Goal: Navigation & Orientation: Find specific page/section

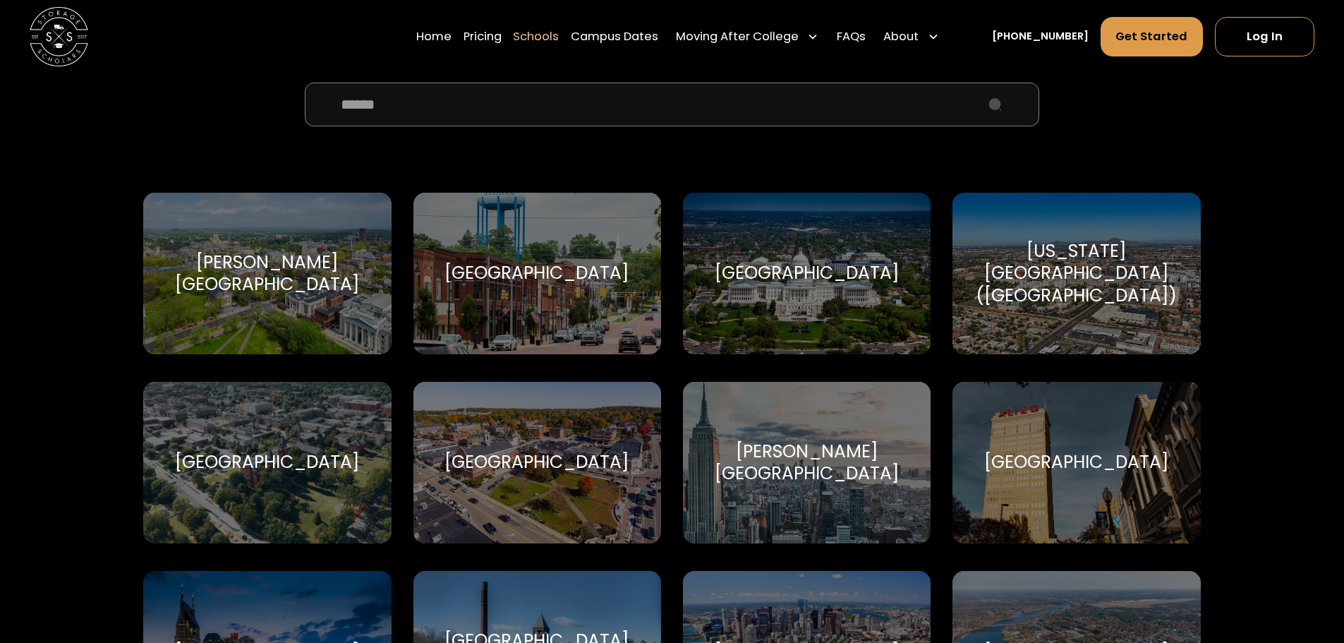
scroll to position [423, 0]
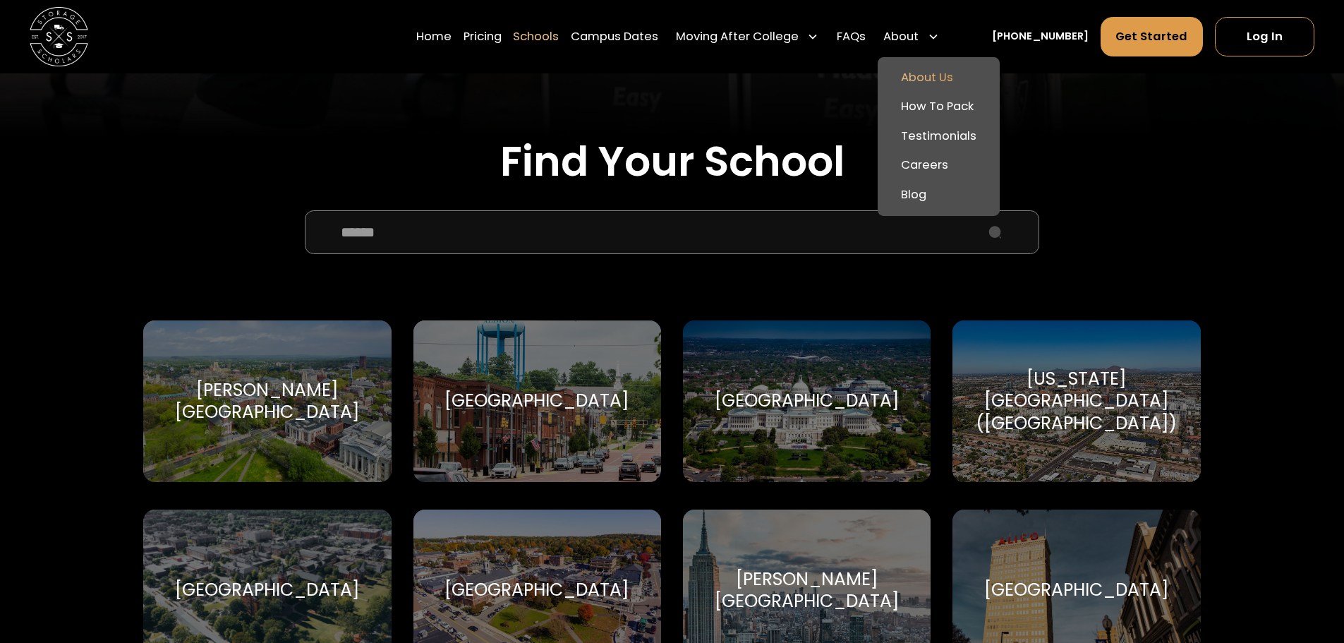
click at [943, 78] on link "About Us" at bounding box center [938, 78] width 111 height 30
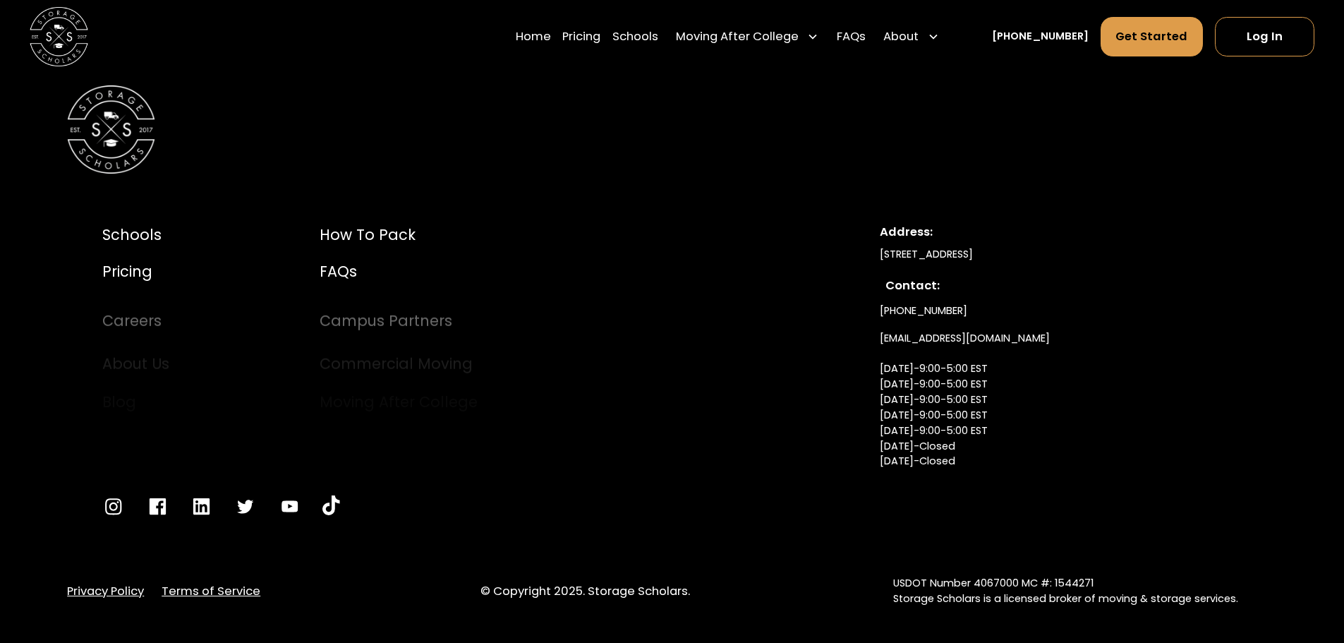
scroll to position [7967, 0]
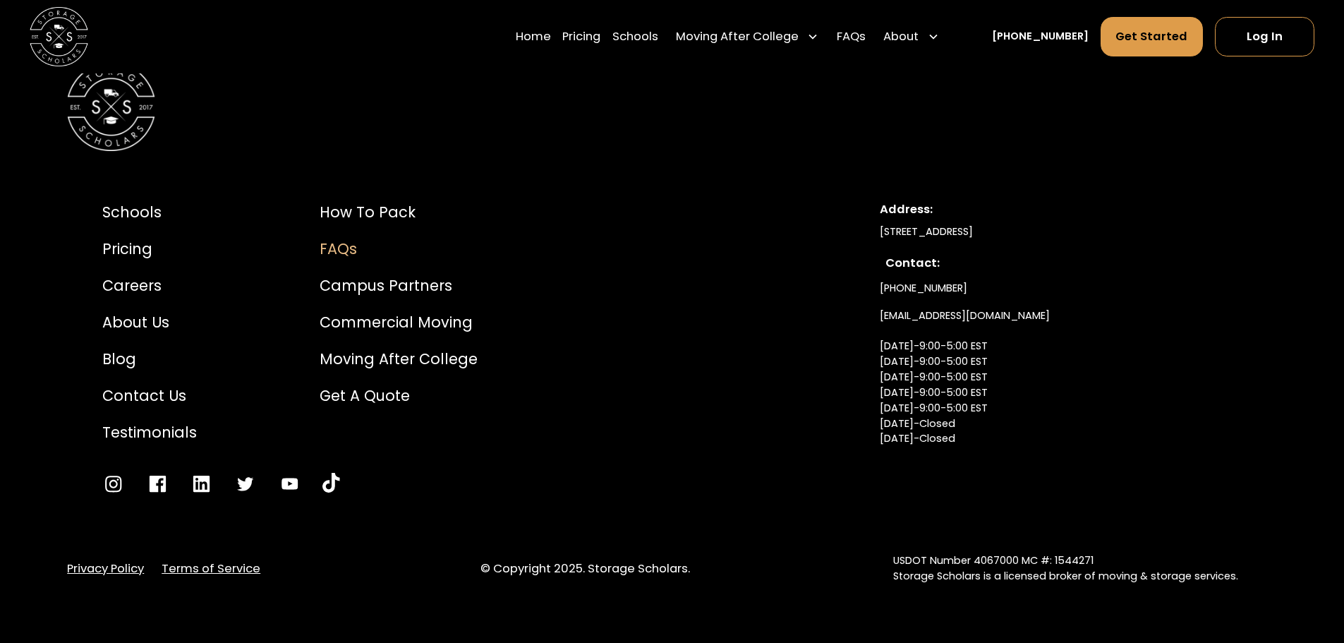
click at [348, 253] on div "FAQs" at bounding box center [399, 249] width 158 height 22
